Goal: Task Accomplishment & Management: Manage account settings

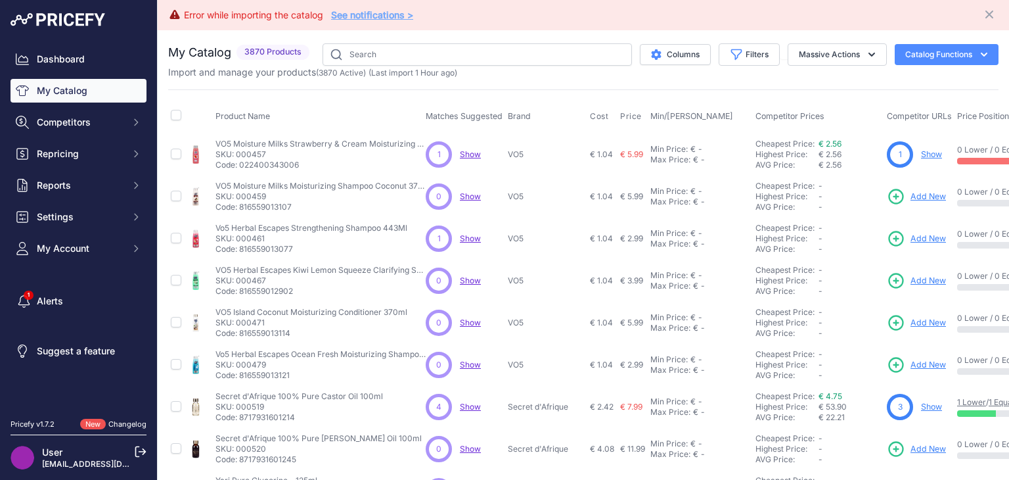
click at [331, 108] on th "Product Name" at bounding box center [318, 117] width 210 height 33
click at [811, 50] on button "Massive Actions" at bounding box center [837, 54] width 99 height 22
click at [821, 77] on button "Enable" at bounding box center [834, 86] width 105 height 24
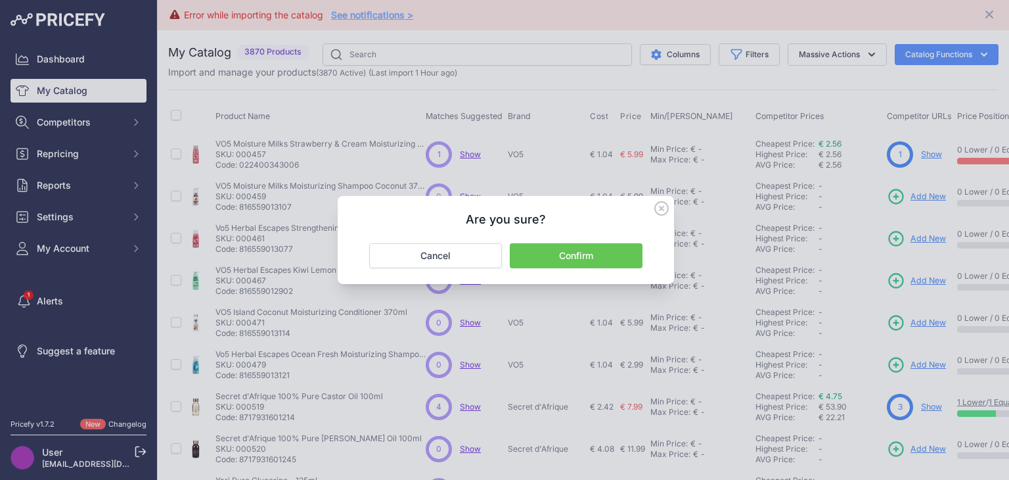
click at [660, 209] on icon at bounding box center [661, 208] width 13 height 13
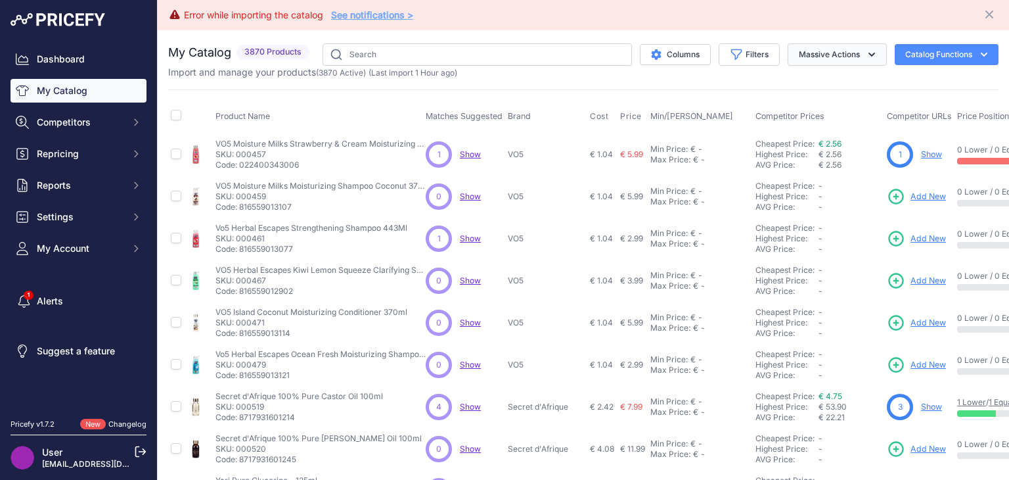
click at [861, 60] on button "Massive Actions" at bounding box center [837, 54] width 99 height 22
click at [874, 57] on button "Massive Actions" at bounding box center [837, 54] width 99 height 22
click at [832, 80] on button "Enable" at bounding box center [834, 86] width 105 height 24
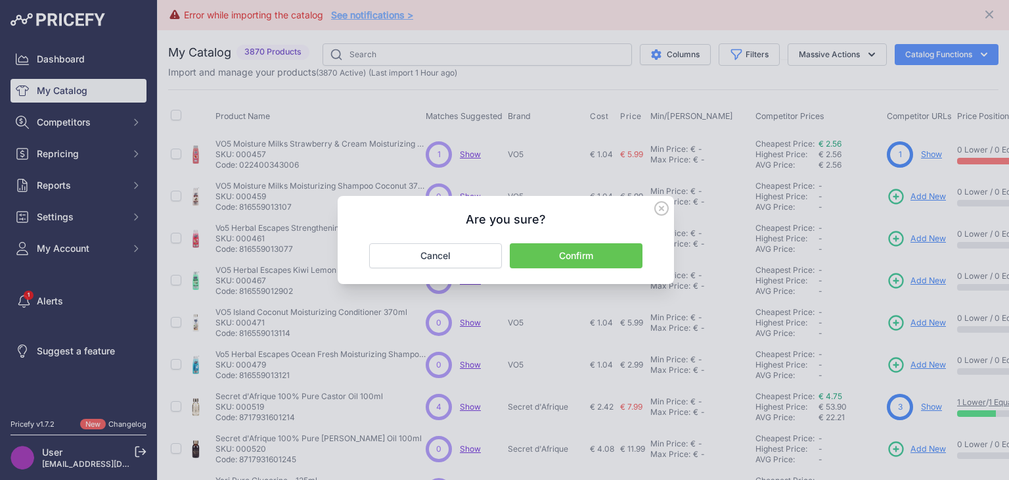
click at [557, 261] on button "Confirm" at bounding box center [576, 255] width 133 height 25
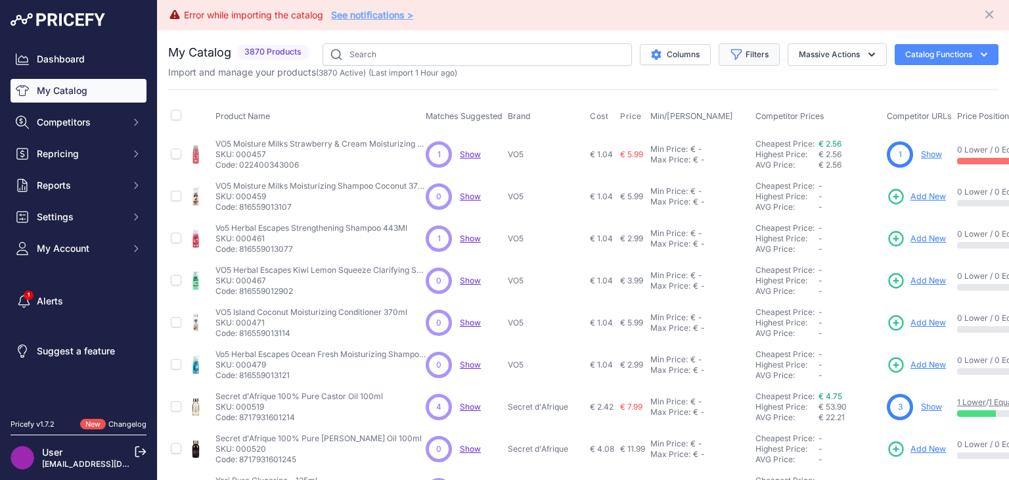
click at [719, 51] on button "Filters" at bounding box center [749, 54] width 61 height 22
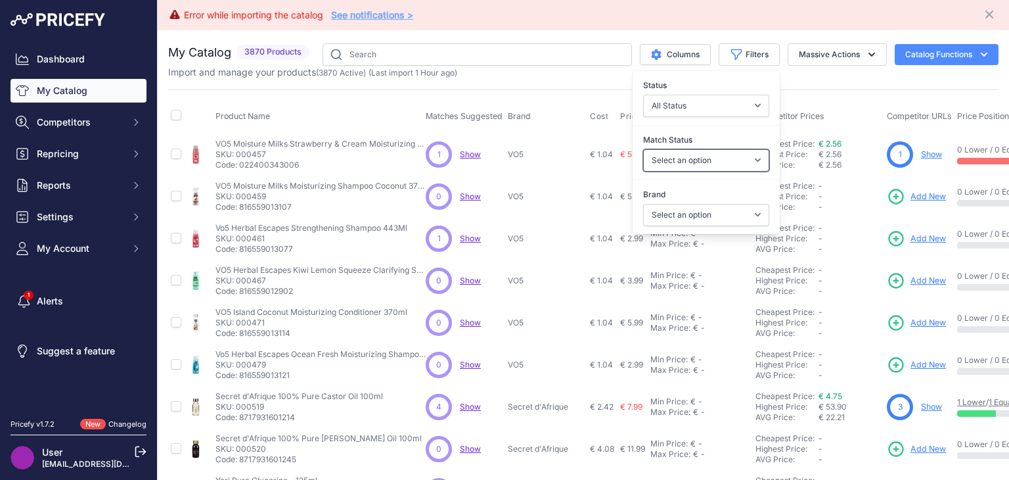
click at [721, 156] on select "Select an option Matched Unmatched" at bounding box center [706, 160] width 126 height 22
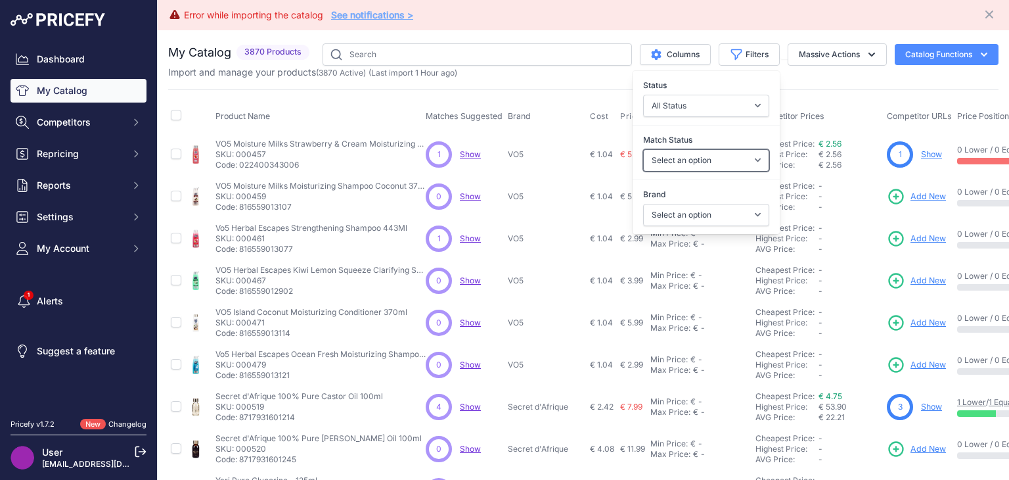
click at [721, 156] on select "Select an option Matched Unmatched" at bounding box center [706, 160] width 126 height 22
click at [746, 101] on select "All Status Only Enabled Only Disabled" at bounding box center [706, 106] width 126 height 22
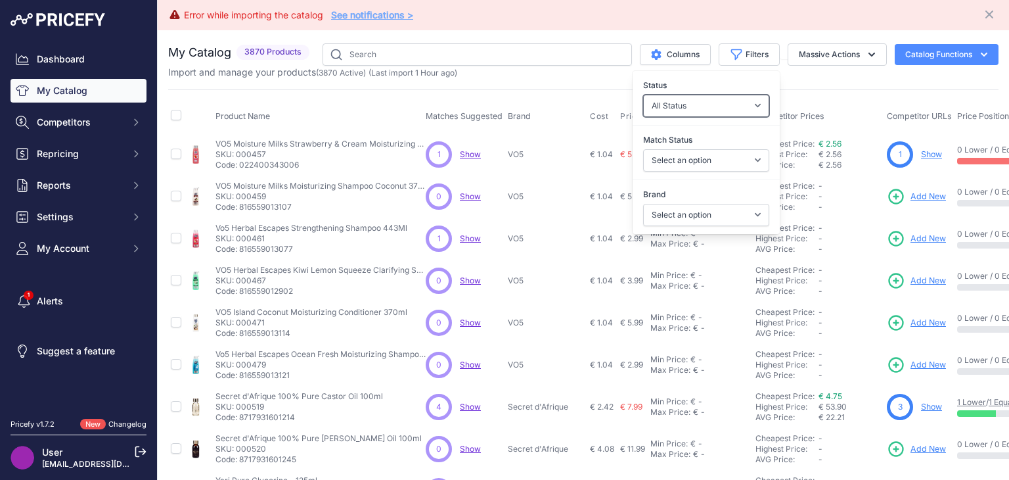
click at [746, 101] on select "All Status Only Enabled Only Disabled" at bounding box center [706, 106] width 126 height 22
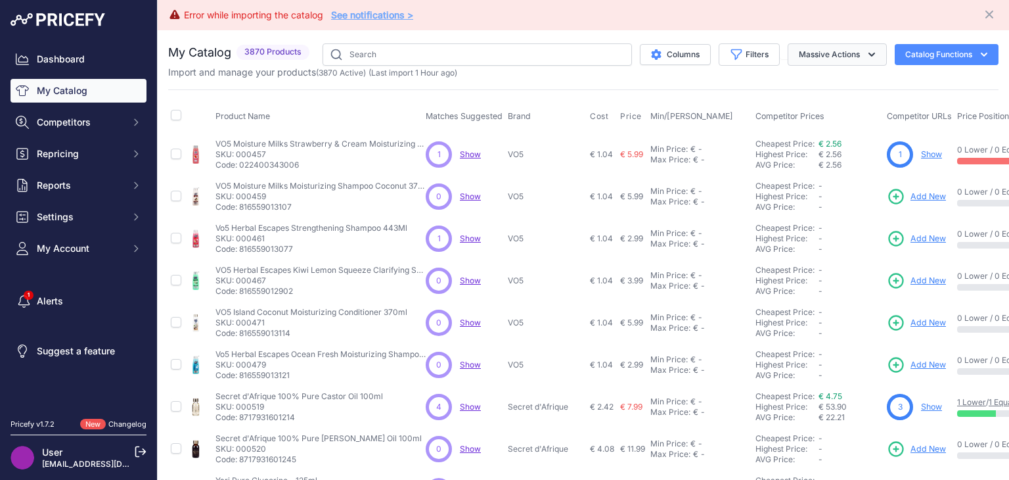
click at [852, 57] on button "Massive Actions" at bounding box center [837, 54] width 99 height 22
click at [896, 95] on div "Product Name Matches Suggested Brand Cost" at bounding box center [583, 426] width 831 height 675
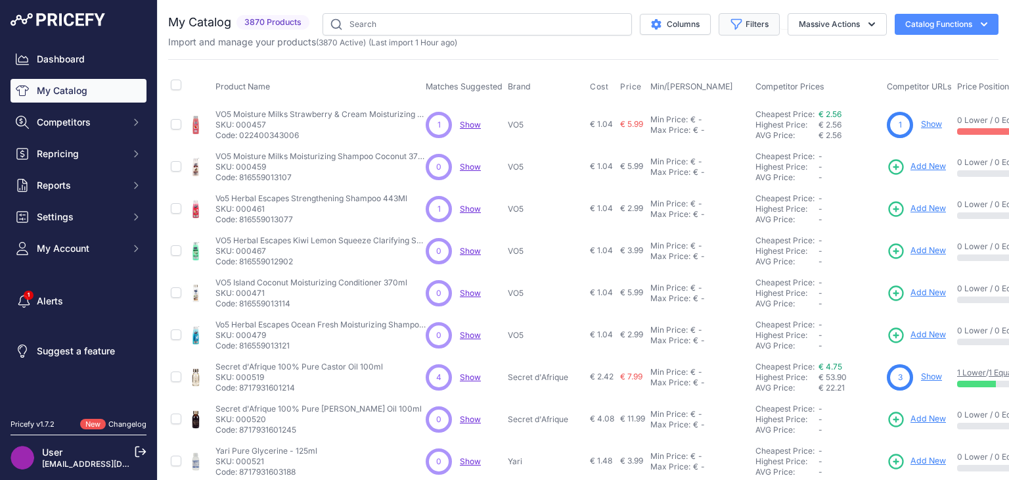
click at [733, 25] on button "Filters" at bounding box center [749, 24] width 61 height 22
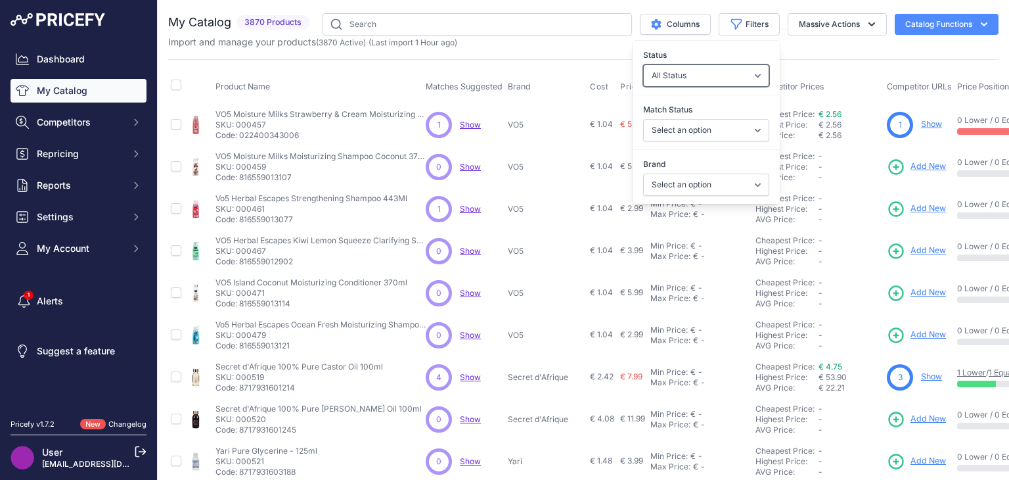
click at [697, 80] on select "All Status Only Enabled Only Disabled" at bounding box center [706, 75] width 126 height 22
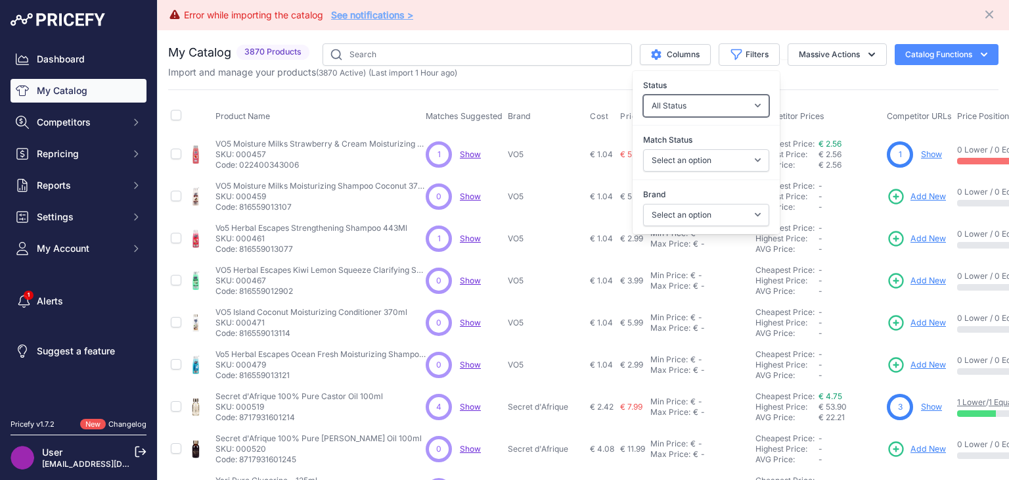
select select "1"
click at [643, 95] on select "All Status Only Enabled Only Disabled" at bounding box center [706, 106] width 126 height 22
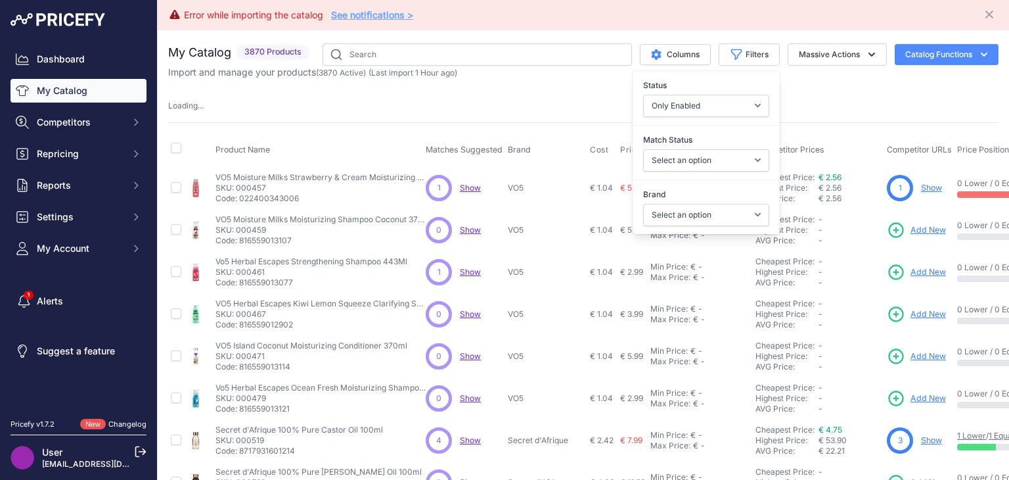
drag, startPoint x: 697, startPoint y: 114, endPoint x: 692, endPoint y: 143, distance: 29.4
click at [692, 143] on label "Match Status" at bounding box center [706, 139] width 126 height 13
click at [692, 149] on select "Select an option Matched Unmatched" at bounding box center [706, 160] width 126 height 22
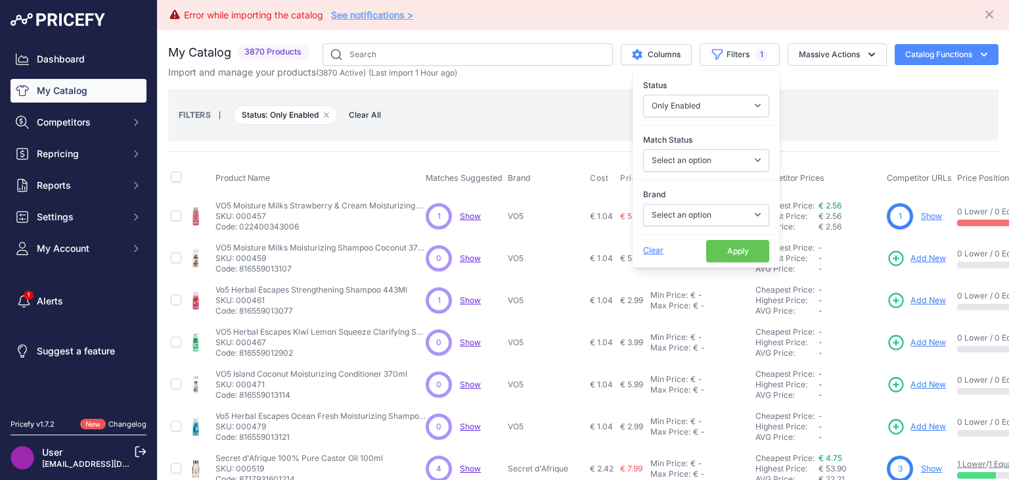
click at [714, 257] on button "Apply" at bounding box center [737, 251] width 63 height 22
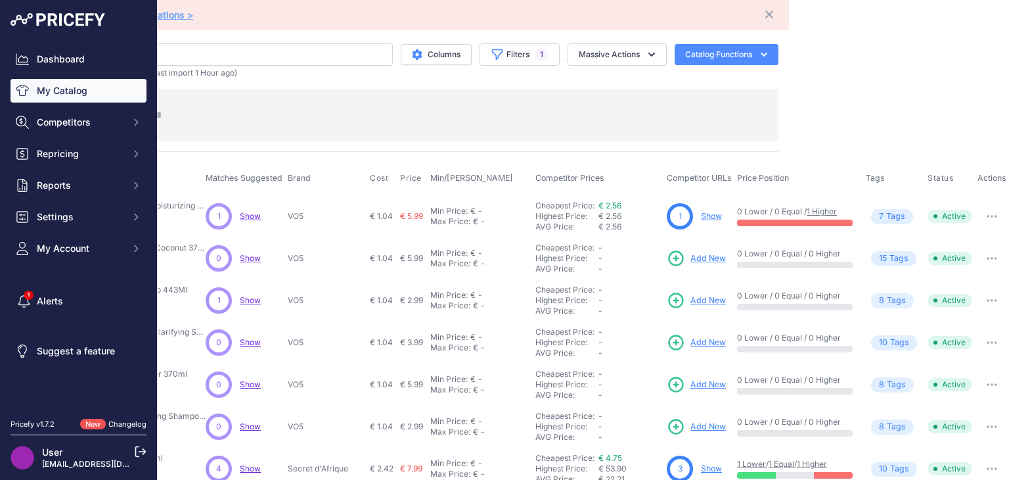
scroll to position [131, 229]
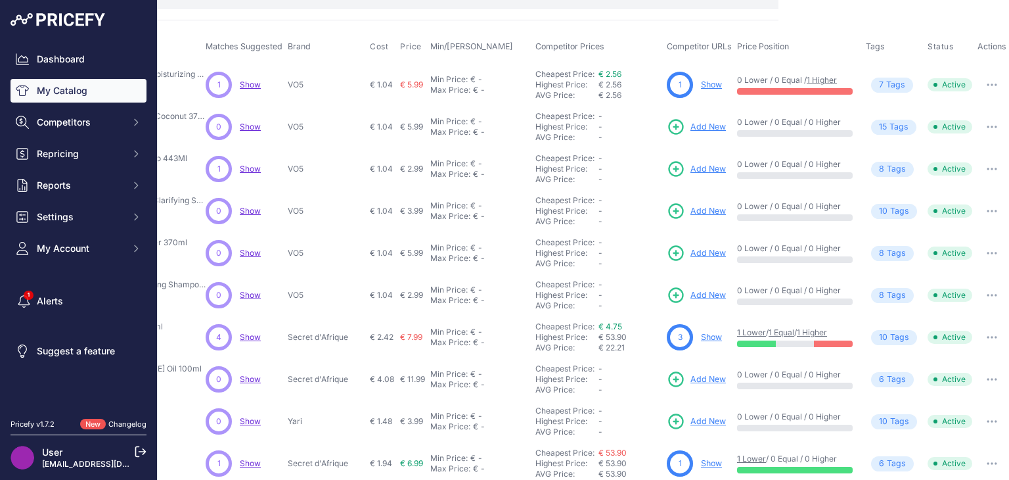
click at [754, 208] on p "0 Lower / 0 Equal / 0 Higher" at bounding box center [795, 206] width 116 height 11
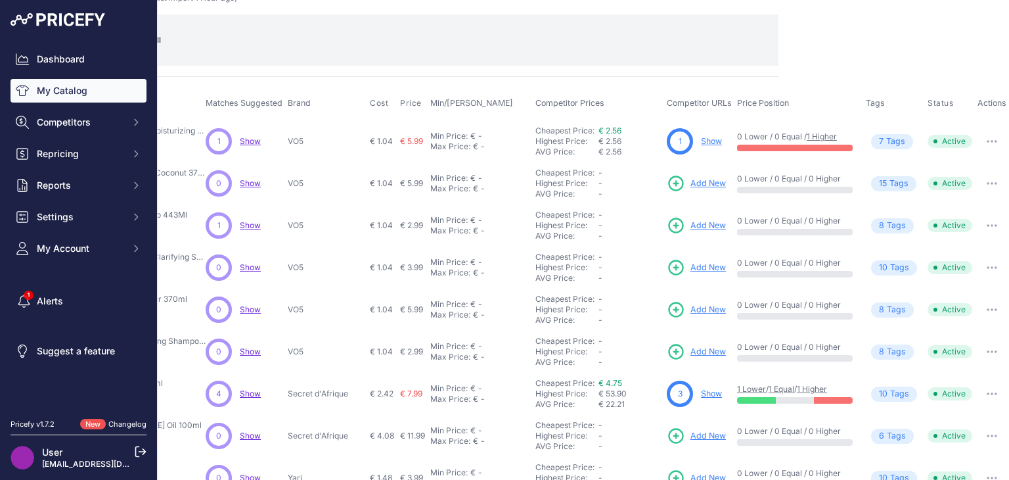
scroll to position [0, 229]
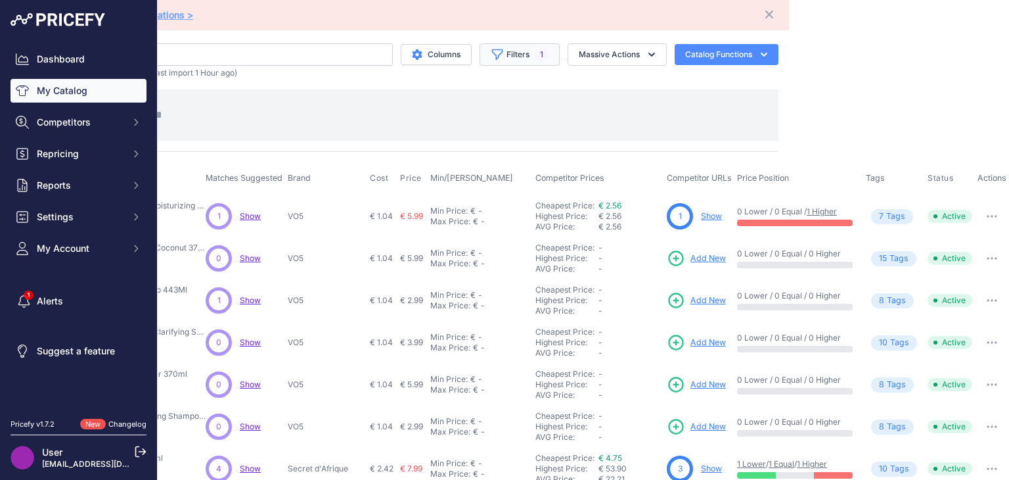
click at [512, 57] on button "Filters 1" at bounding box center [520, 54] width 80 height 22
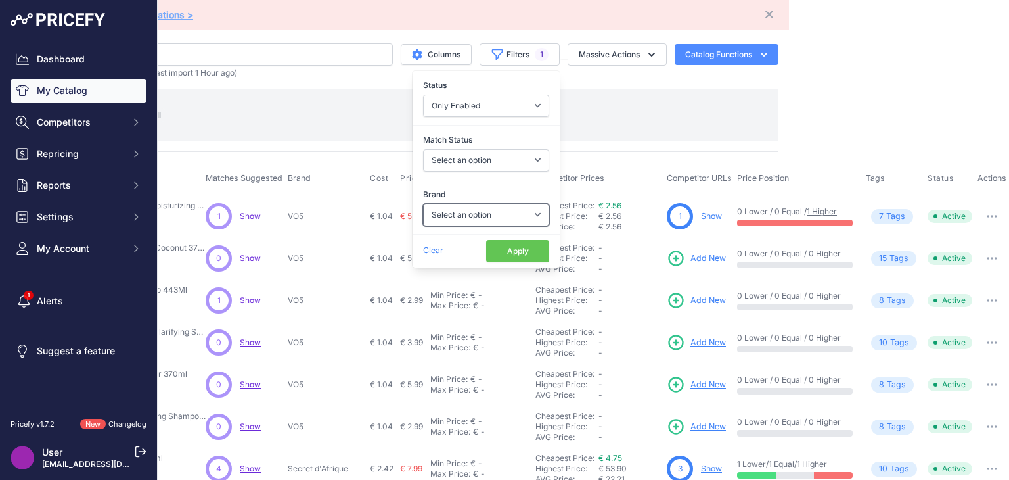
click at [509, 215] on select "Select an option A3 Activilong ADF Adore Affirm Africa's Best African Essence A…" at bounding box center [486, 215] width 126 height 22
select select "Africa's Best"
click at [423, 204] on select "Select an option A3 Activilong ADF Adore Affirm Africa's Best African Essence A…" at bounding box center [486, 215] width 126 height 22
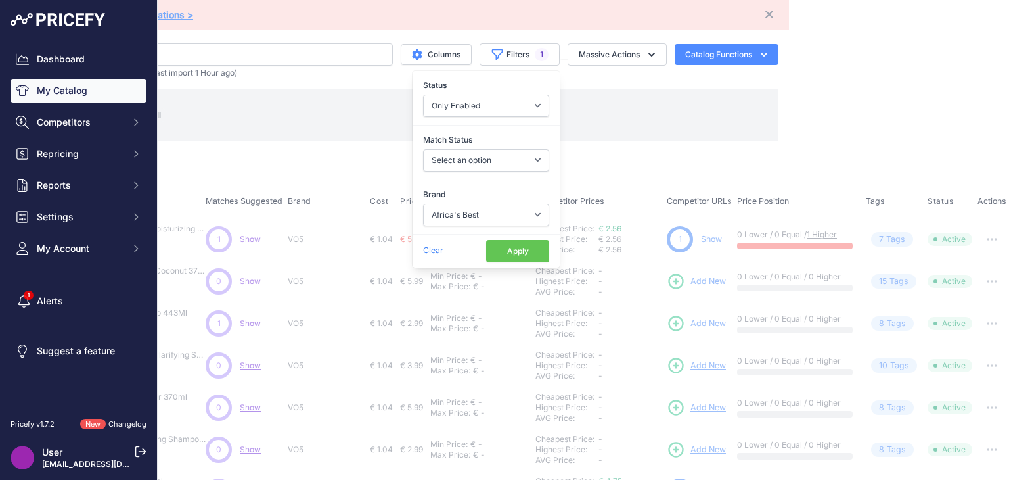
click at [488, 246] on button "Apply" at bounding box center [517, 251] width 63 height 22
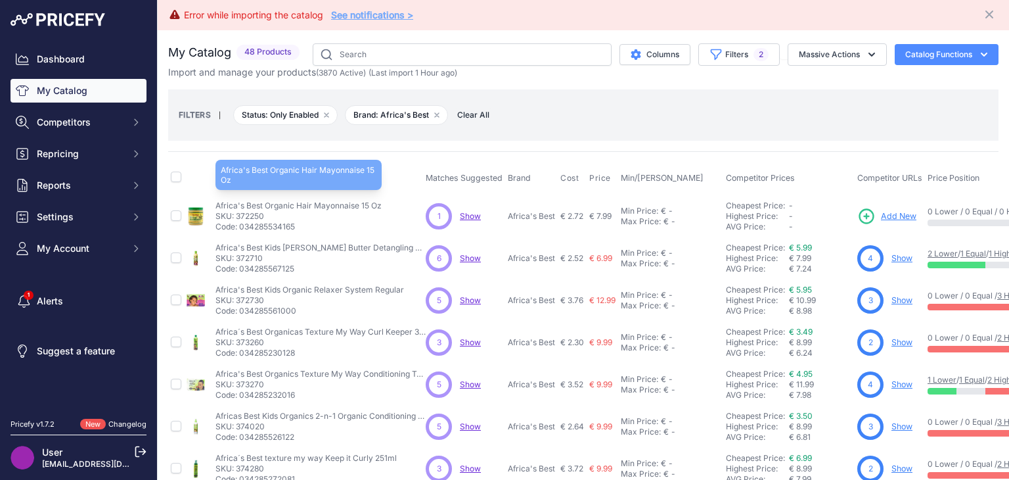
click at [321, 205] on p "Africa's Best Organic Hair Mayonnaise 15 Oz" at bounding box center [299, 205] width 166 height 11
drag, startPoint x: 321, startPoint y: 205, endPoint x: 313, endPoint y: 206, distance: 8.6
click at [313, 206] on p "Africa's Best Organic Hair Mayonnaise 15 Oz" at bounding box center [299, 205] width 166 height 11
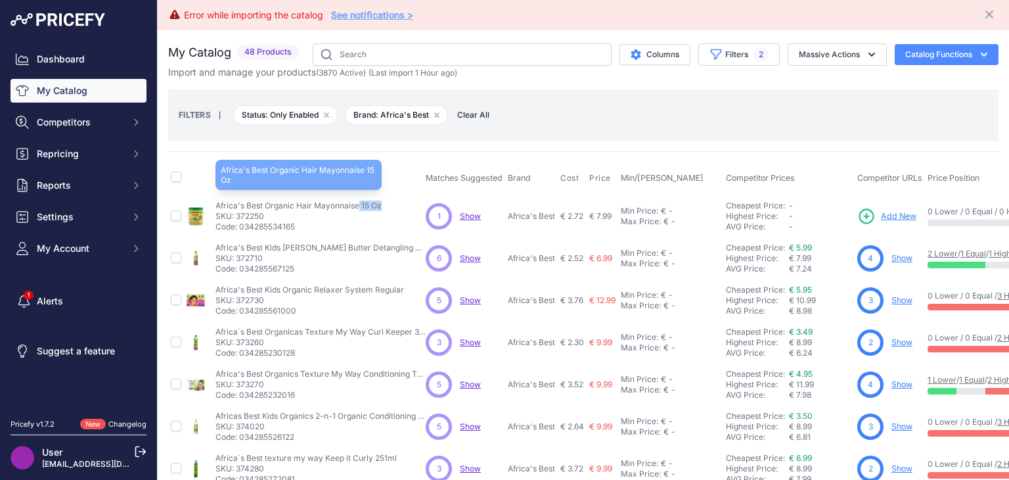
click at [313, 206] on p "Africa's Best Organic Hair Mayonnaise 15 Oz" at bounding box center [299, 205] width 166 height 11
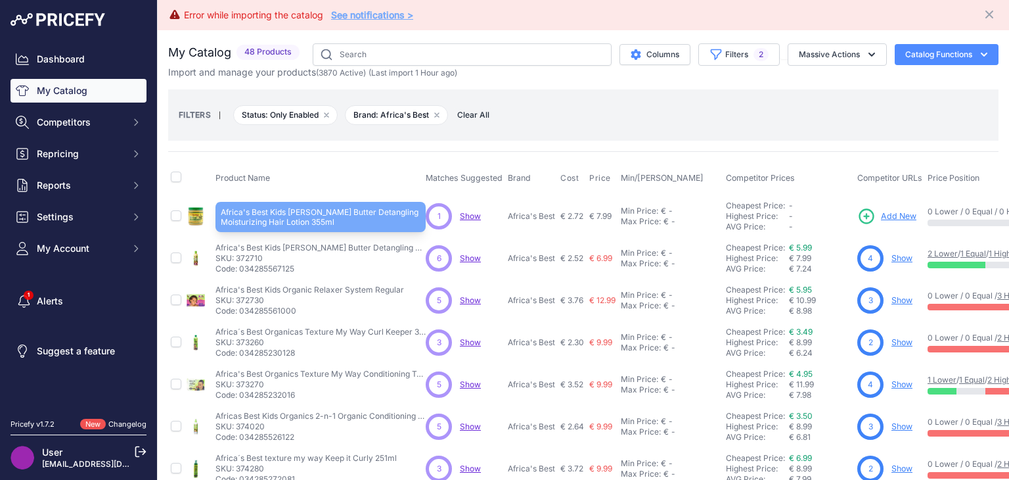
click at [279, 245] on p "Africa's Best Kids Shea Butter Detangling Moisturizing Hair Lotion 355ml" at bounding box center [321, 247] width 210 height 11
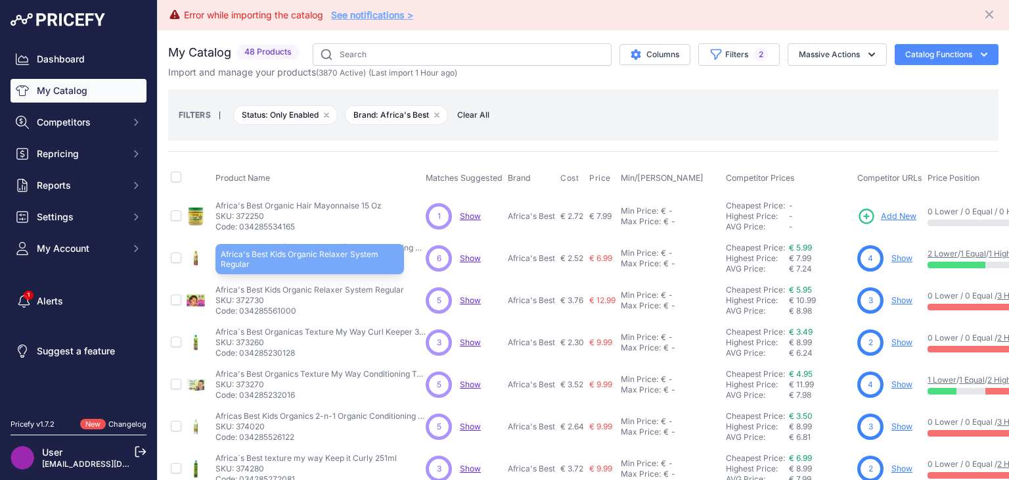
click at [294, 288] on p "Africa's Best Kids Organic Relaxer System Regular" at bounding box center [310, 290] width 189 height 11
